Goal: Navigation & Orientation: Find specific page/section

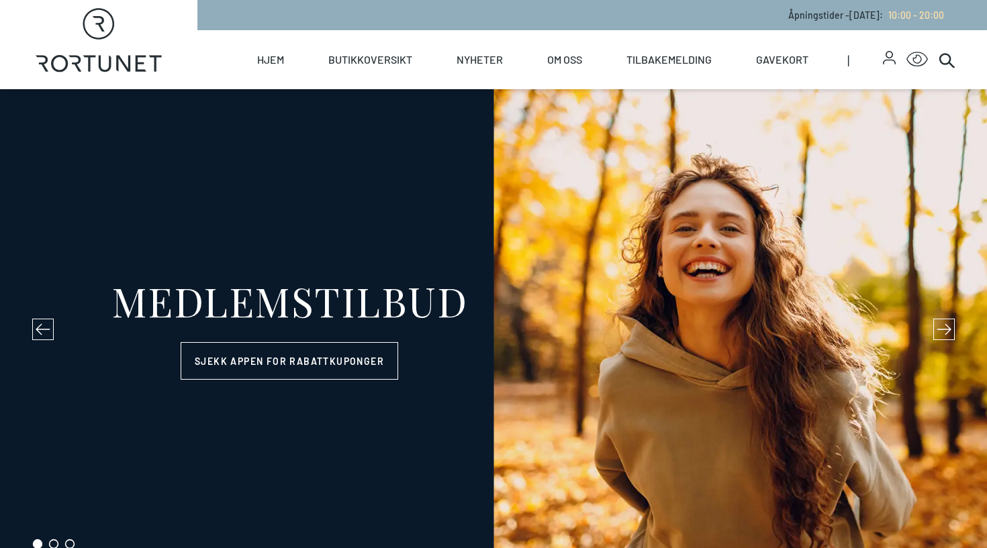
select select "NO"
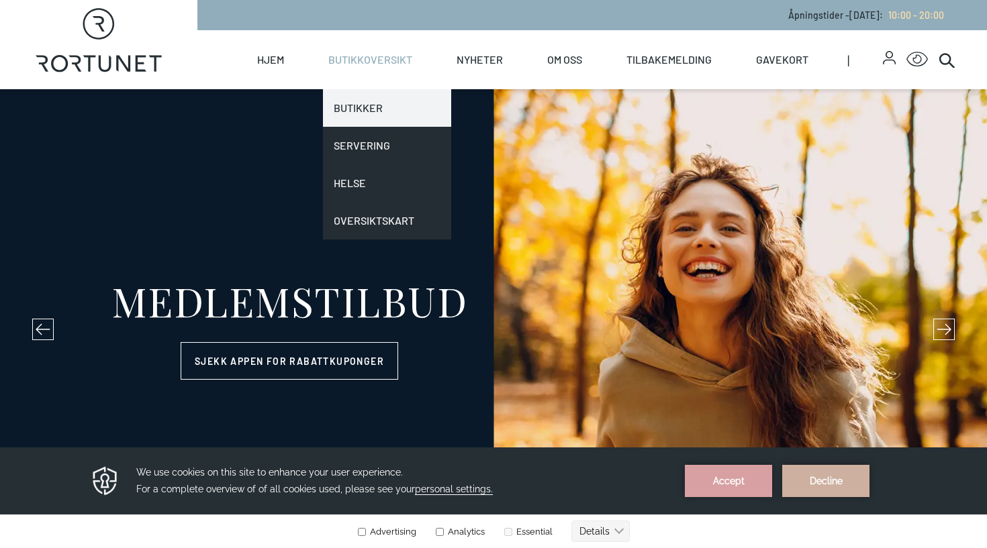
click at [360, 105] on link "Butikker" at bounding box center [387, 108] width 128 height 38
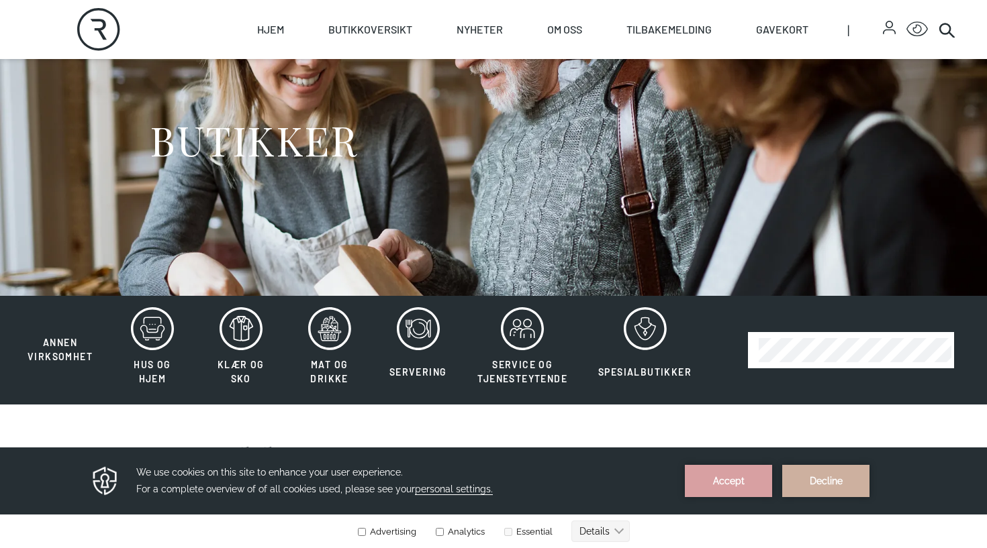
scroll to position [91, 0]
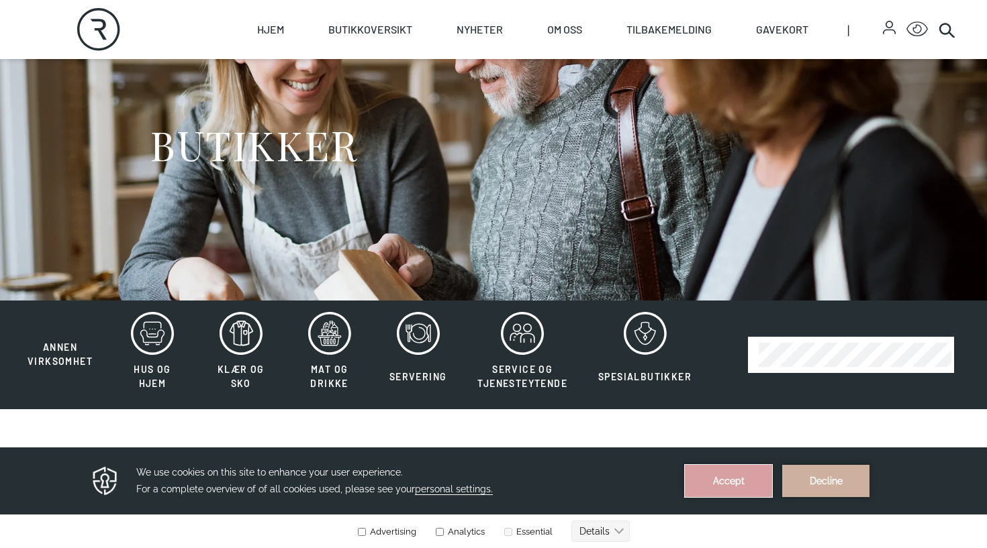
click at [727, 478] on button "Accept" at bounding box center [728, 481] width 87 height 32
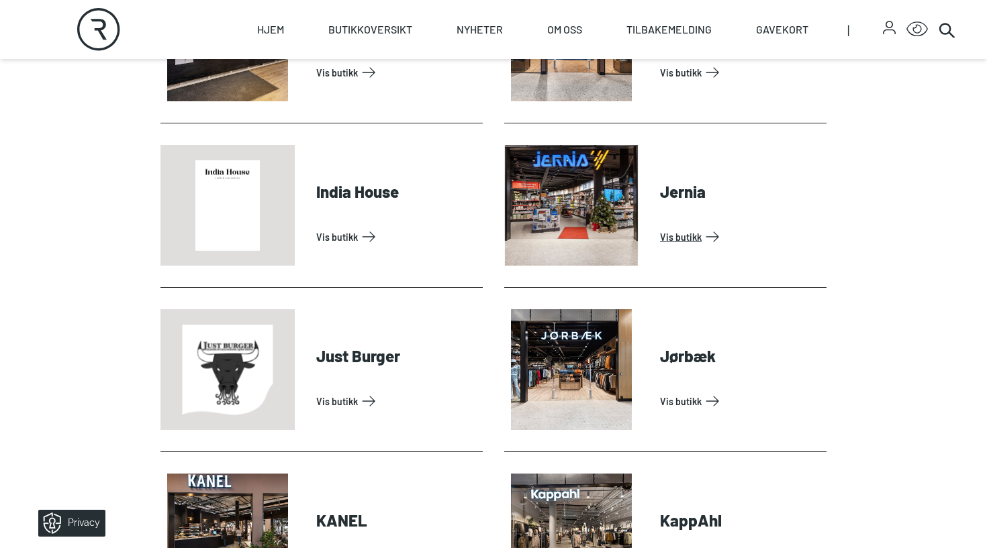
scroll to position [1383, 0]
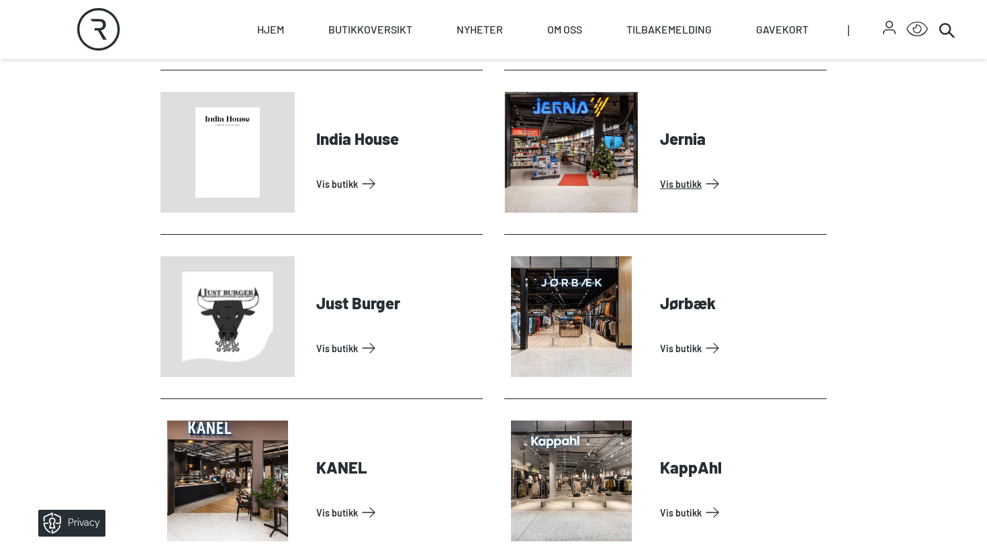
click at [660, 173] on link "Vis butikk" at bounding box center [740, 183] width 161 height 21
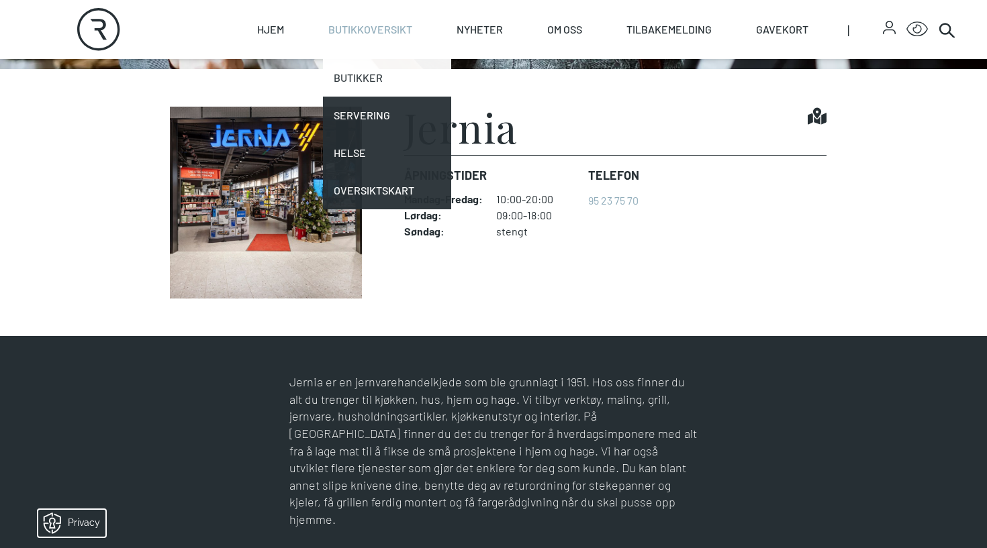
click at [370, 71] on link "Butikker" at bounding box center [387, 78] width 128 height 38
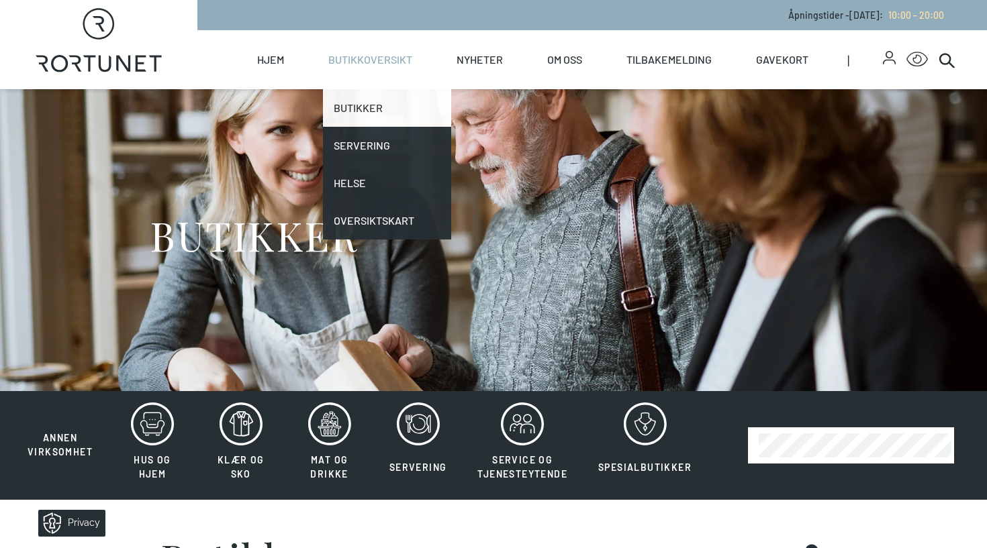
click at [369, 108] on link "Butikker" at bounding box center [387, 108] width 128 height 38
click at [361, 111] on link "Butikker" at bounding box center [387, 108] width 128 height 38
click at [354, 108] on link "Butikker" at bounding box center [387, 108] width 128 height 38
click at [352, 102] on link "Butikker" at bounding box center [387, 108] width 128 height 38
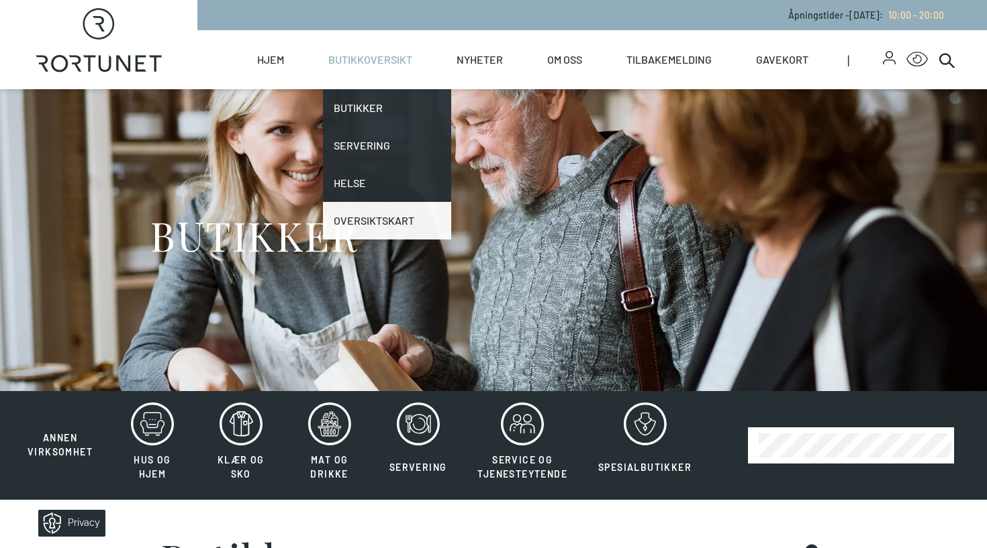
click at [354, 223] on link "Oversiktskart" at bounding box center [387, 221] width 128 height 38
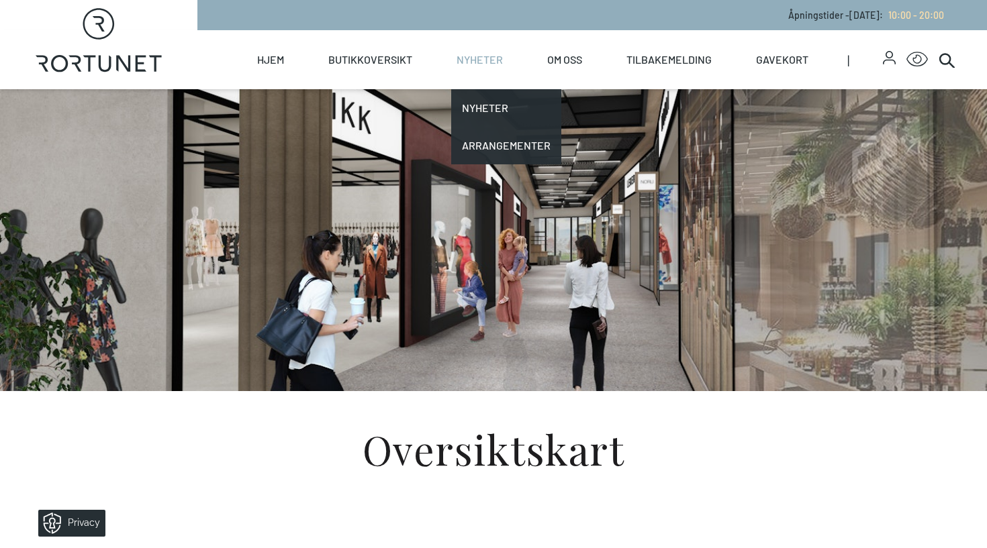
click at [495, 46] on link "Nyheter" at bounding box center [479, 59] width 46 height 59
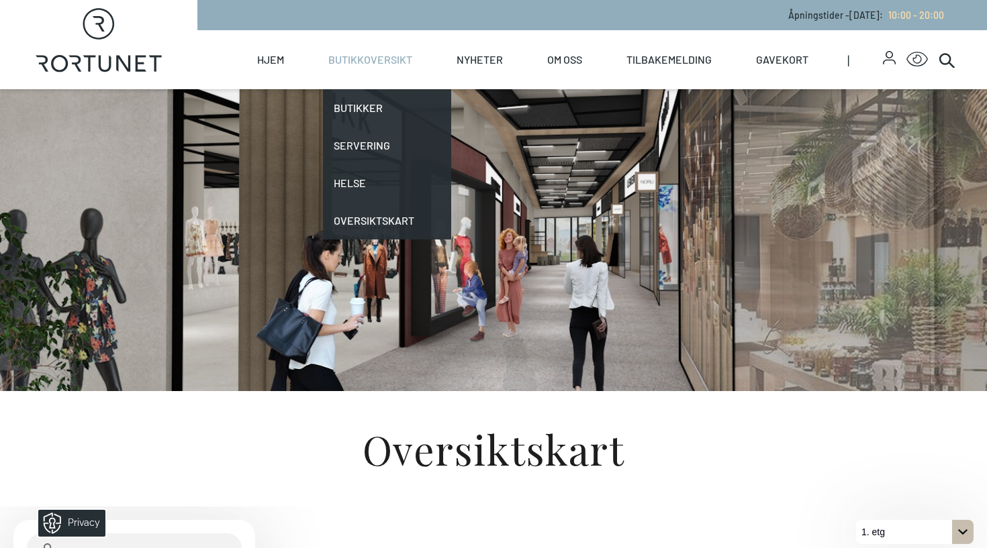
click at [385, 56] on link "Butikkoversikt" at bounding box center [370, 59] width 84 height 59
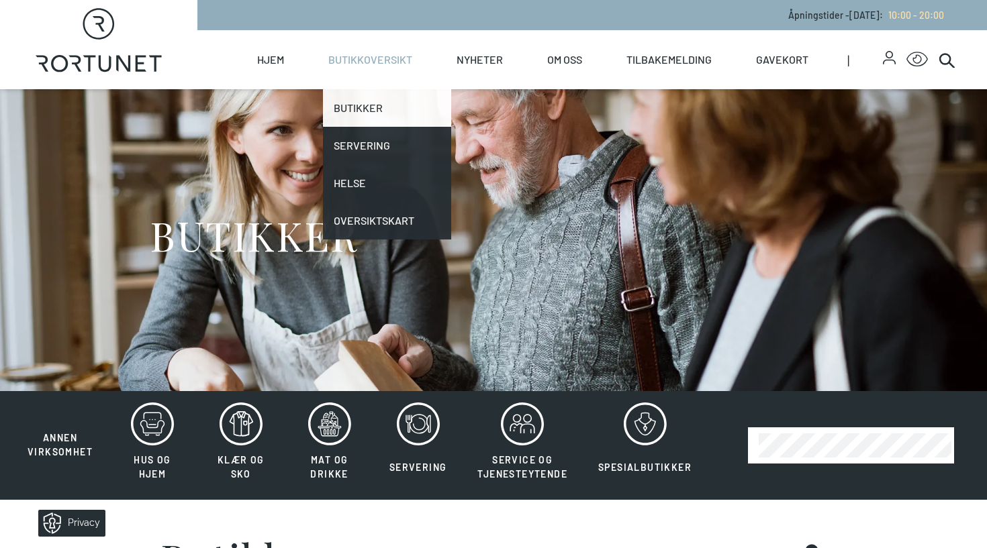
click at [344, 96] on link "Butikker" at bounding box center [387, 108] width 128 height 38
click at [356, 105] on link "Butikker" at bounding box center [387, 108] width 128 height 38
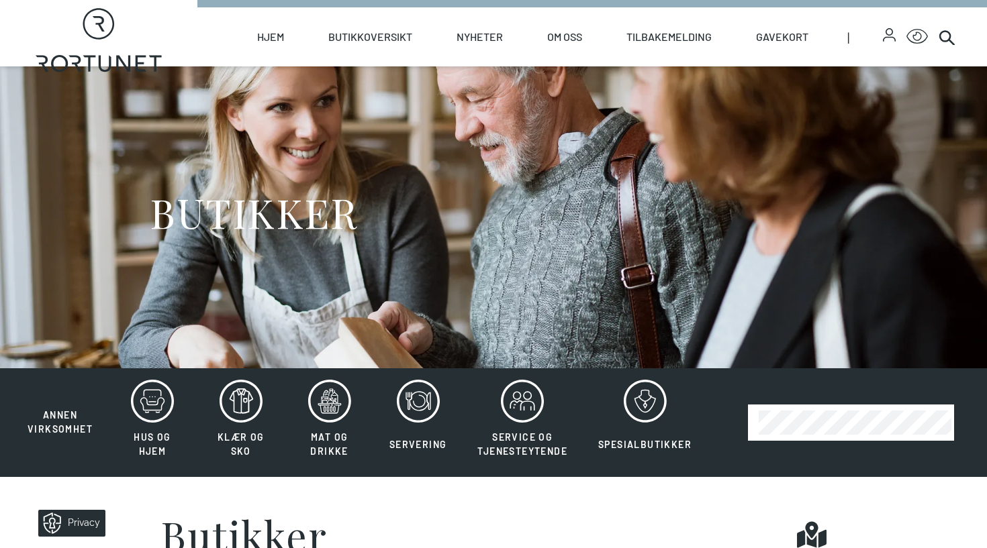
click at [328, 232] on h1 "BUTIKKER" at bounding box center [253, 212] width 207 height 50
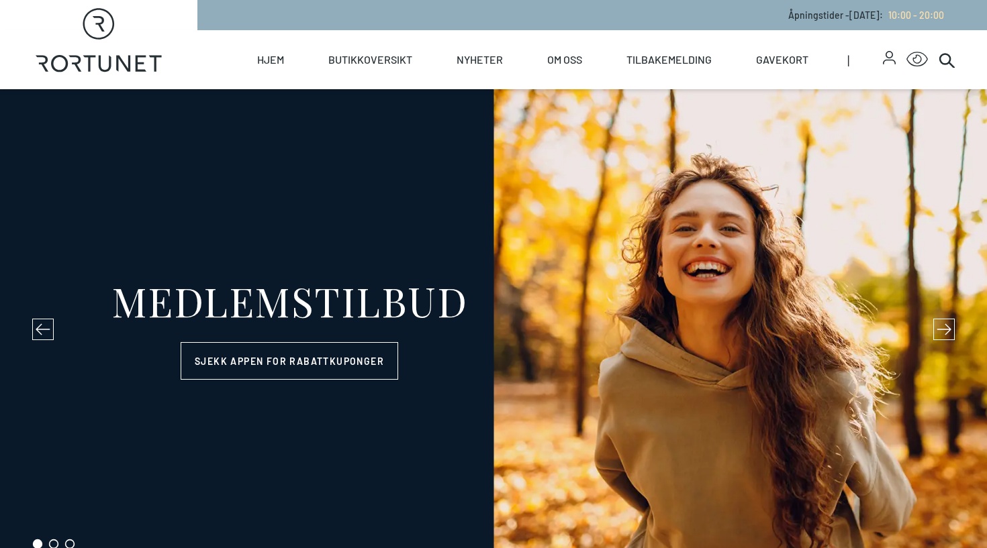
select select "NO"
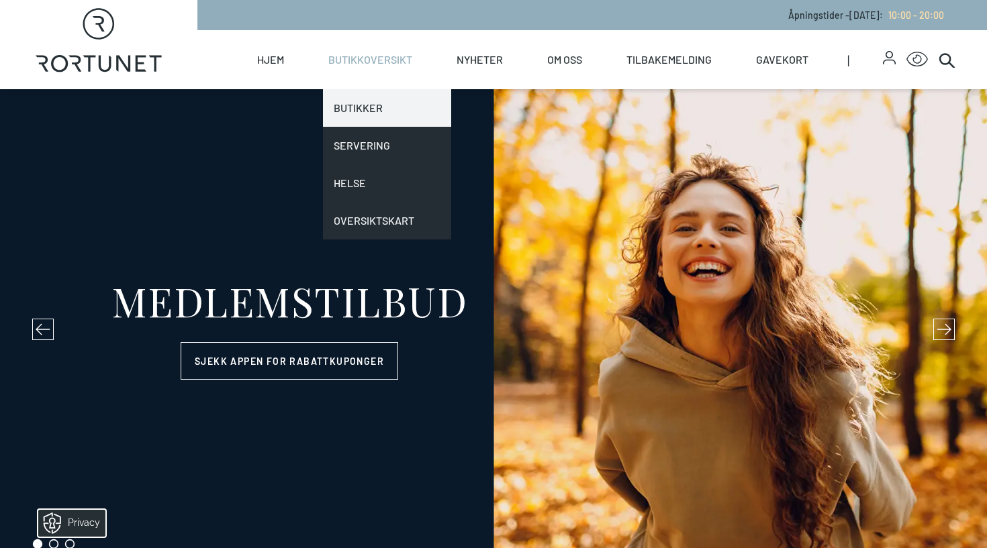
click at [362, 106] on link "Butikker" at bounding box center [387, 108] width 128 height 38
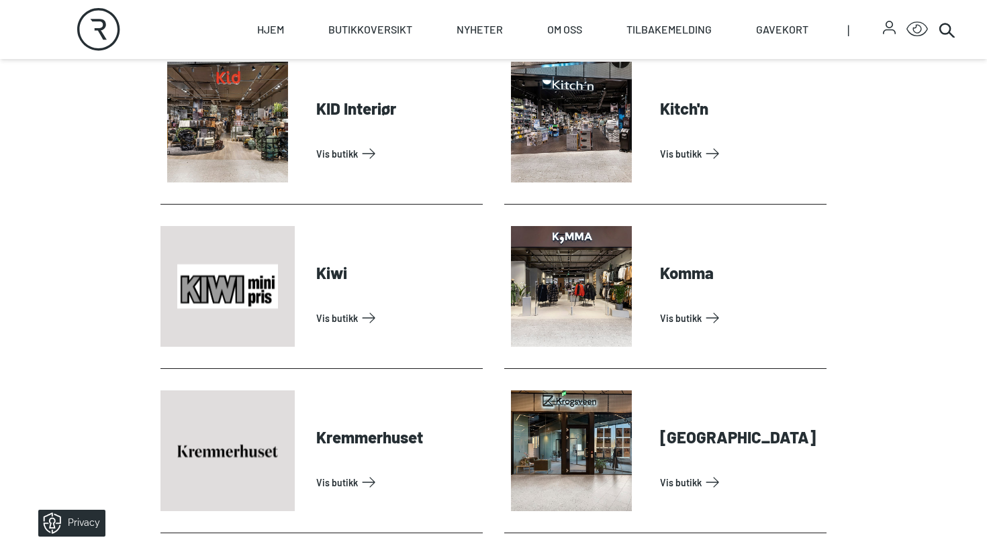
scroll to position [1909, 0]
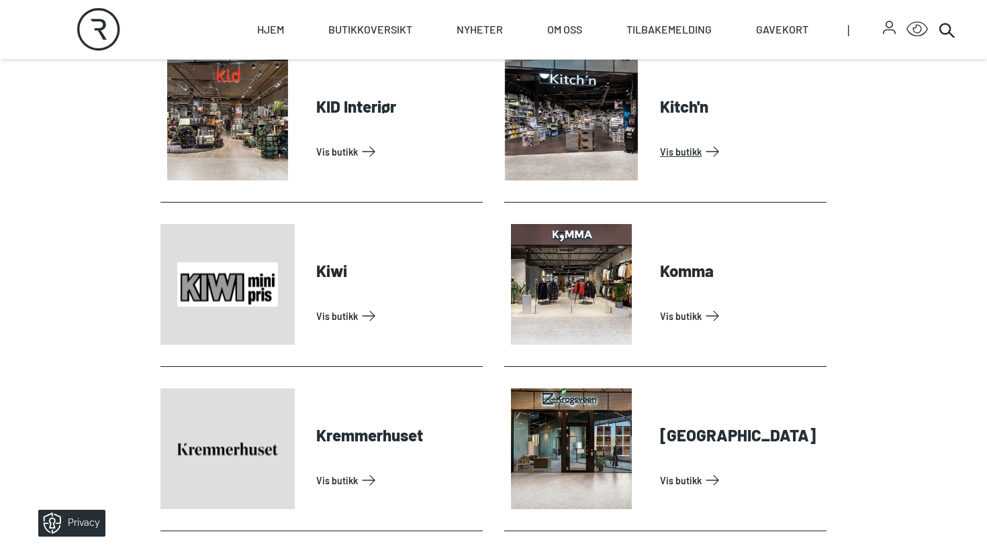
click at [660, 141] on link "Vis butikk" at bounding box center [740, 151] width 161 height 21
